Goal: Information Seeking & Learning: Learn about a topic

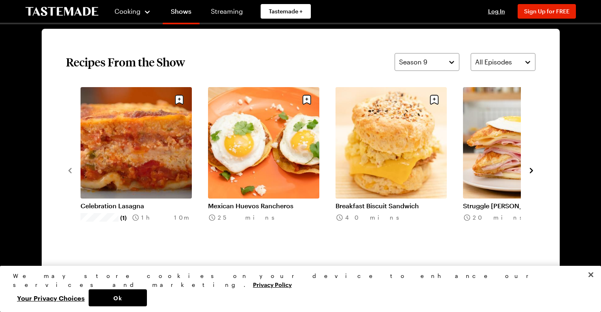
scroll to position [607, 0]
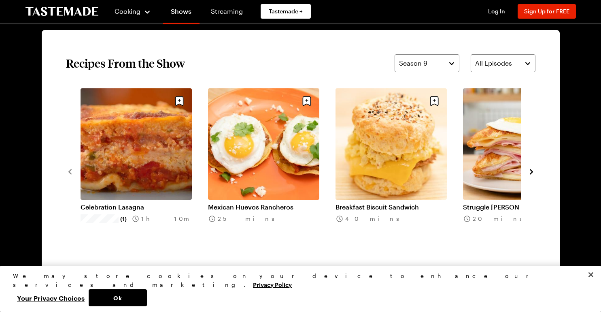
click at [532, 171] on icon "navigate to next item" at bounding box center [531, 171] width 3 height 5
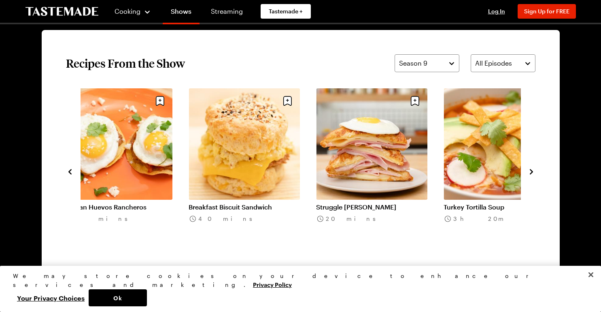
click at [532, 171] on icon "navigate to next item" at bounding box center [531, 171] width 3 height 5
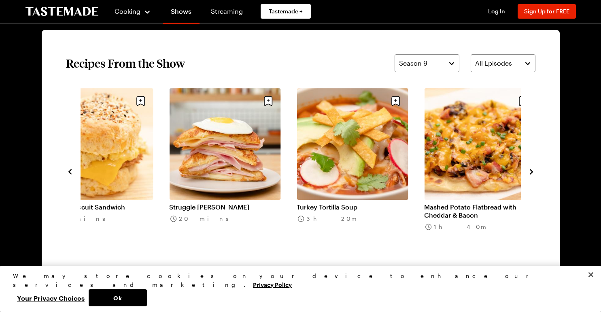
click at [532, 171] on icon "navigate to next item" at bounding box center [531, 171] width 3 height 5
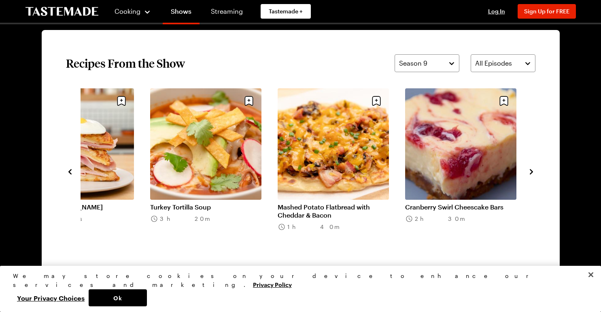
click at [532, 171] on icon "navigate to next item" at bounding box center [531, 171] width 3 height 5
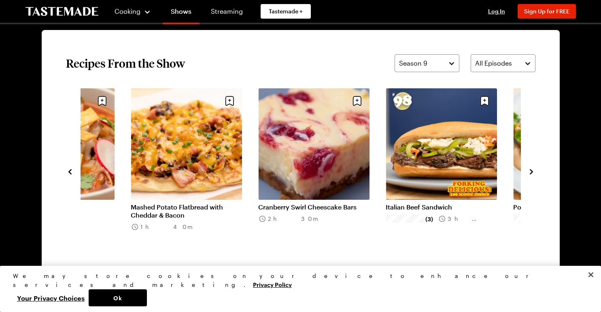
click at [532, 171] on icon "navigate to next item" at bounding box center [531, 171] width 3 height 5
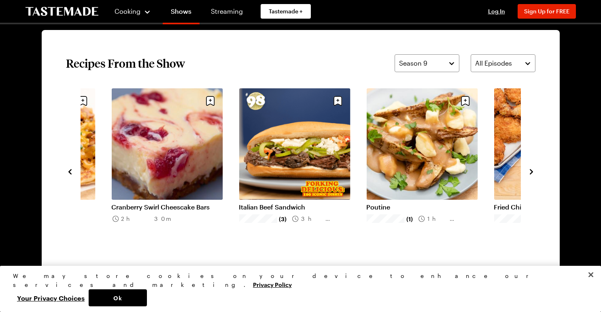
click at [532, 171] on icon "navigate to next item" at bounding box center [531, 171] width 3 height 5
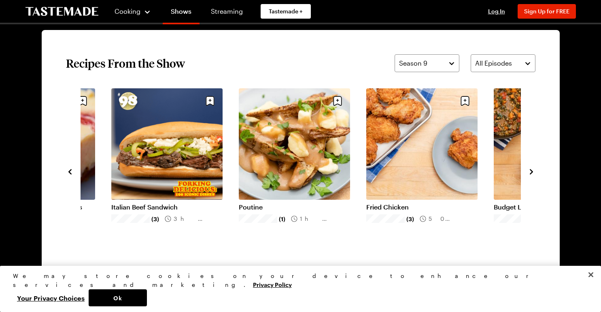
click at [532, 171] on icon "navigate to next item" at bounding box center [531, 171] width 3 height 5
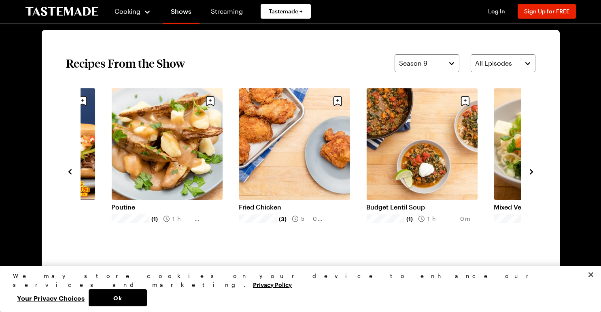
click at [177, 203] on link "Poutine" at bounding box center [166, 207] width 111 height 8
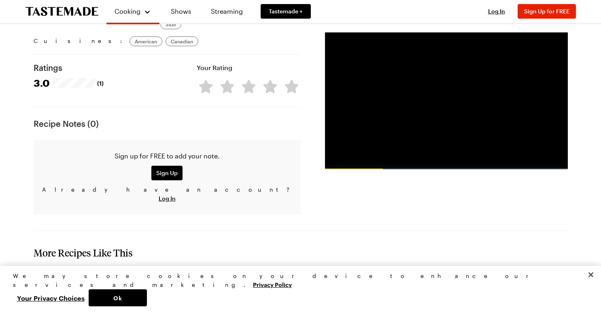
scroll to position [810, 0]
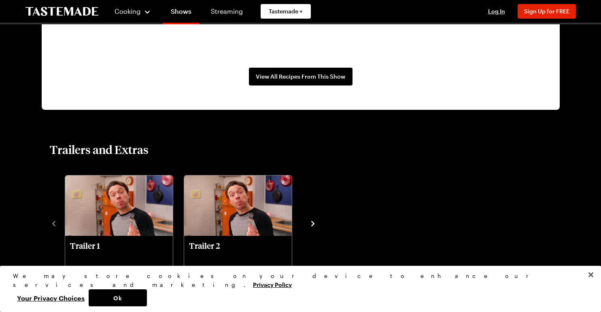
scroll to position [607, 0]
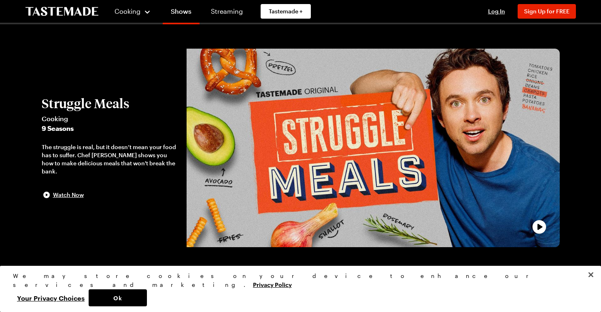
click at [58, 10] on icon "To Tastemade Home Page" at bounding box center [62, 11] width 73 height 9
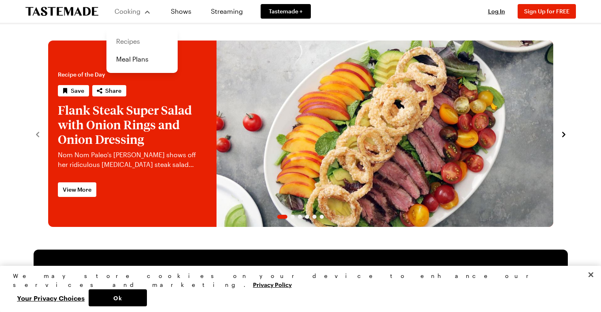
click at [124, 40] on link "Recipes" at bounding box center [142, 41] width 62 height 18
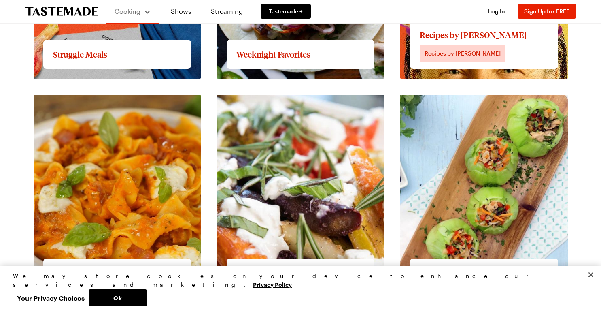
scroll to position [850, 0]
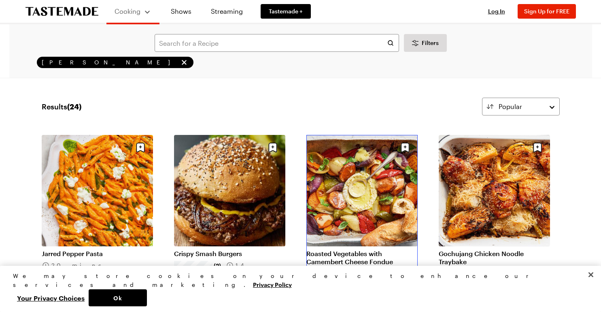
click at [349, 249] on link "Roasted Vegetables with Camembert Cheese Fondue" at bounding box center [361, 257] width 111 height 16
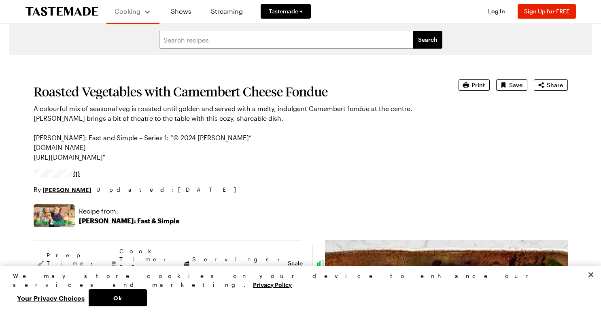
scroll to position [202, 0]
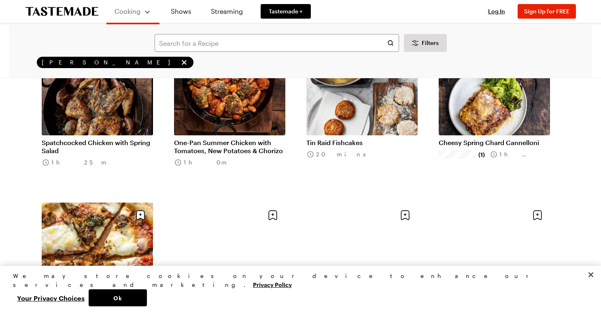
scroll to position [364, 0]
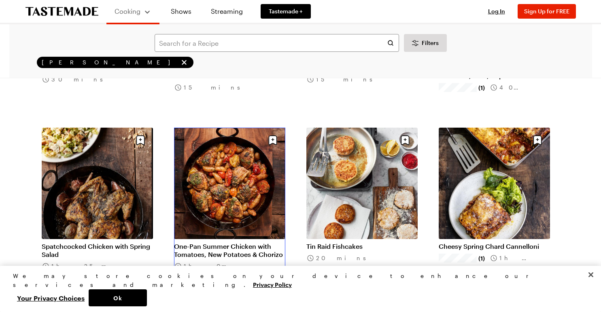
click at [205, 242] on link "One-Pan Summer Chicken with Tomatoes, New Potatoes & Chorizo" at bounding box center [229, 250] width 111 height 16
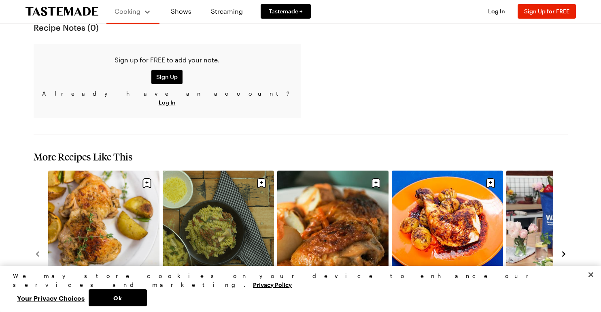
scroll to position [648, 0]
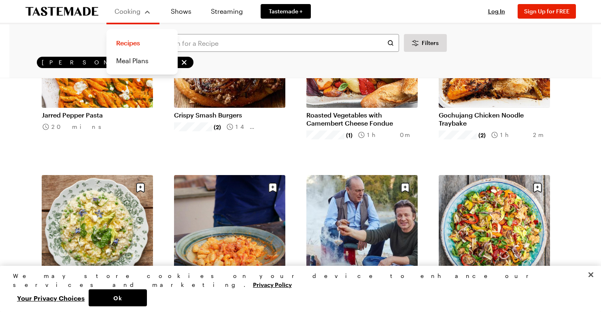
scroll to position [162, 0]
